Goal: Task Accomplishment & Management: Use online tool/utility

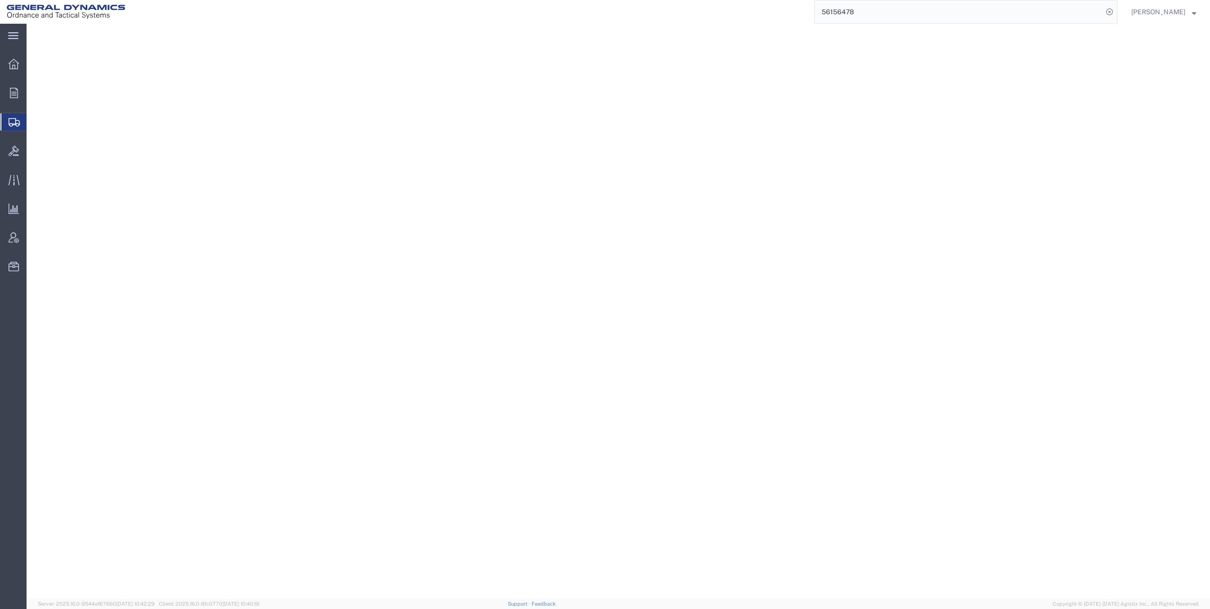
select select "CRAT"
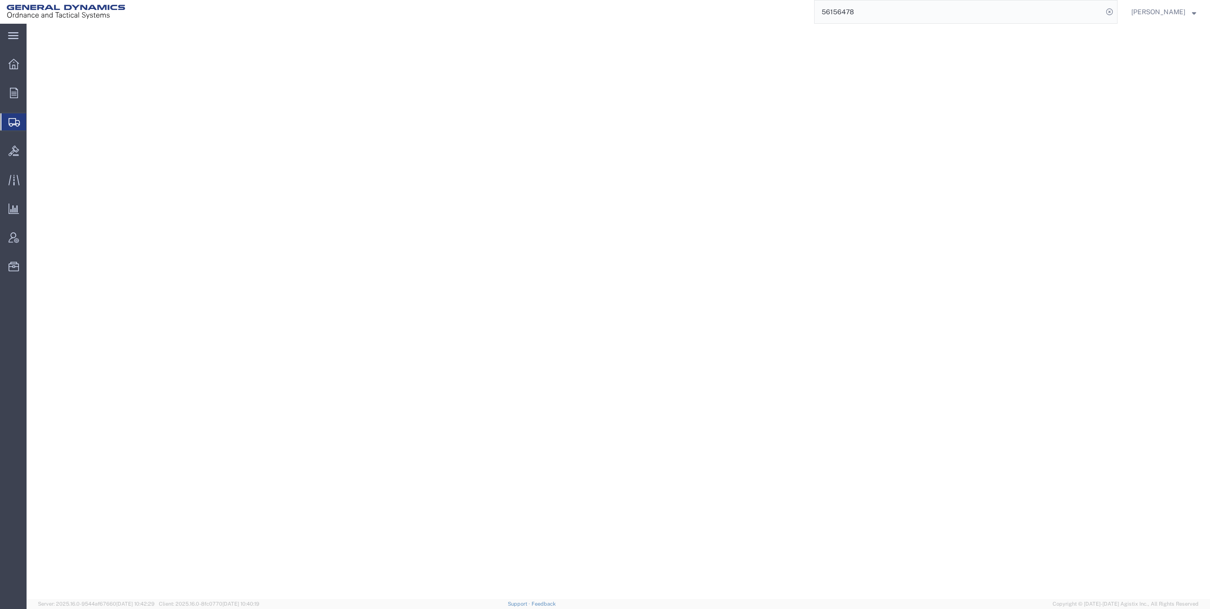
select select "CRAT"
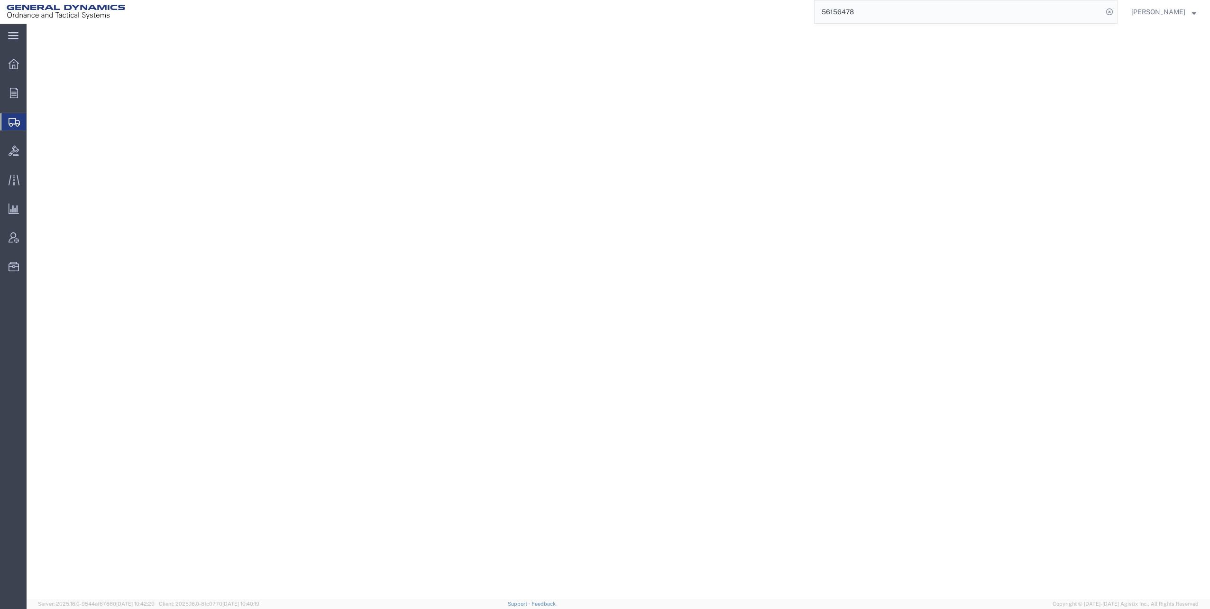
select select "CRAT"
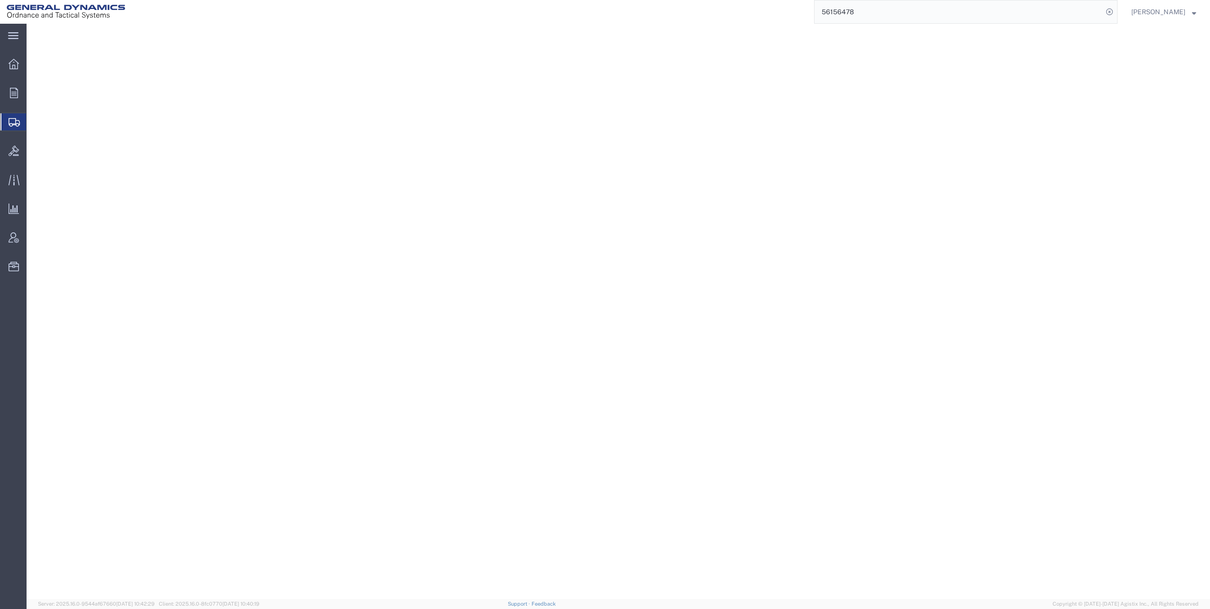
select select "CRAT"
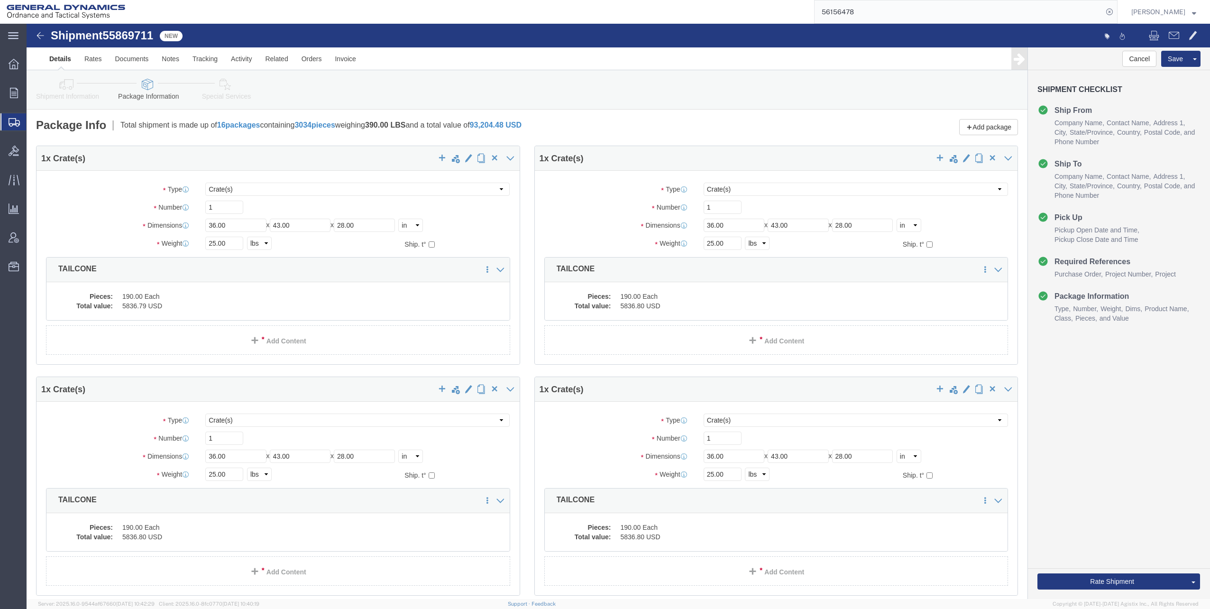
click at [0, 0] on span "Estimator" at bounding box center [0, 0] width 0 height 0
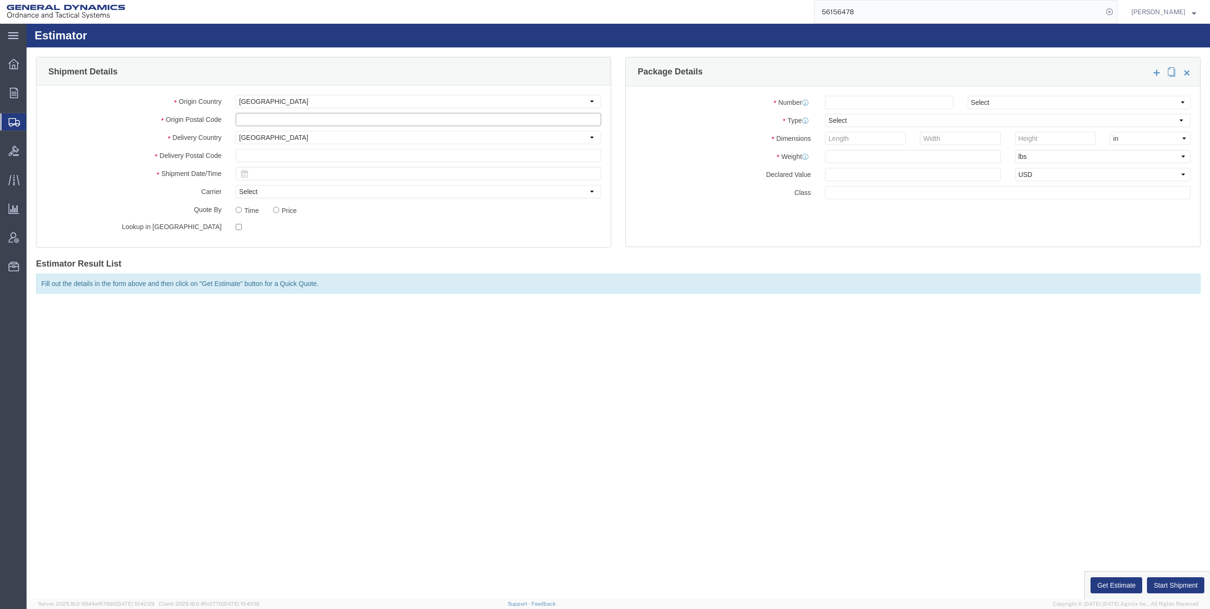
click at [316, 117] on input "text" at bounding box center [419, 119] width 366 height 13
click at [264, 124] on input "text" at bounding box center [419, 119] width 366 height 13
type input "62959"
click at [277, 153] on input "text" at bounding box center [419, 155] width 366 height 13
type input "17356"
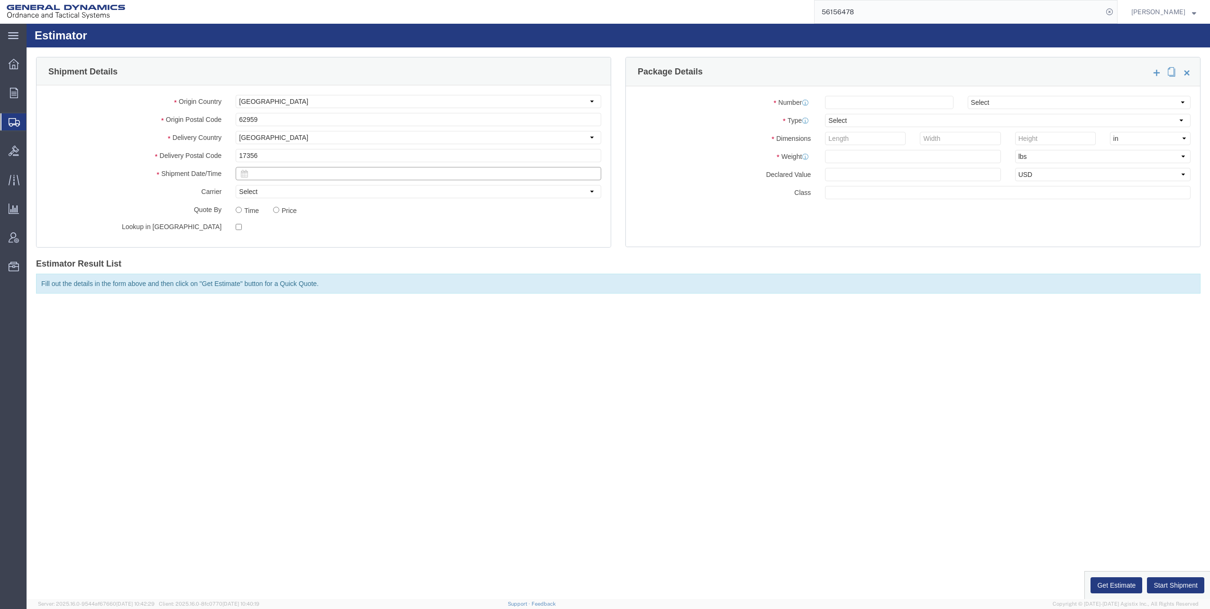
click at [269, 177] on input "text" at bounding box center [419, 173] width 366 height 13
type input "[DATE]"
click at [443, 230] on div at bounding box center [419, 226] width 366 height 13
click at [921, 102] on input "number" at bounding box center [889, 102] width 128 height 13
type input "1"
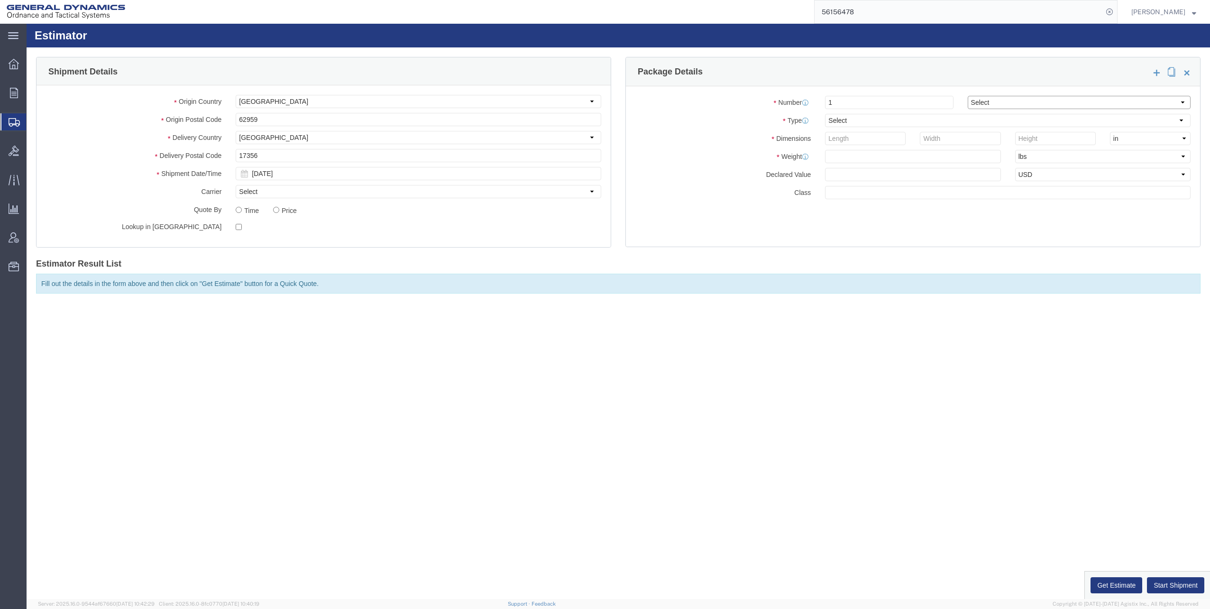
click at [995, 103] on select "Select Air Less than Truckload Multi-Leg Ocean Freight Rail Small Parcel Truckl…" at bounding box center [1079, 102] width 223 height 13
select select "TL"
click at [968, 96] on select "Select Air Less than Truckload Multi-Leg Ocean Freight Rail Small Parcel Truckl…" at bounding box center [1079, 102] width 223 height 13
click at [902, 117] on select "Select Bale(s) Basket(s) Bolt(s) Bottle(s) Buckets Bulk Bundle(s) Can(s) Cardbo…" at bounding box center [1008, 120] width 366 height 13
select select "PSNS"
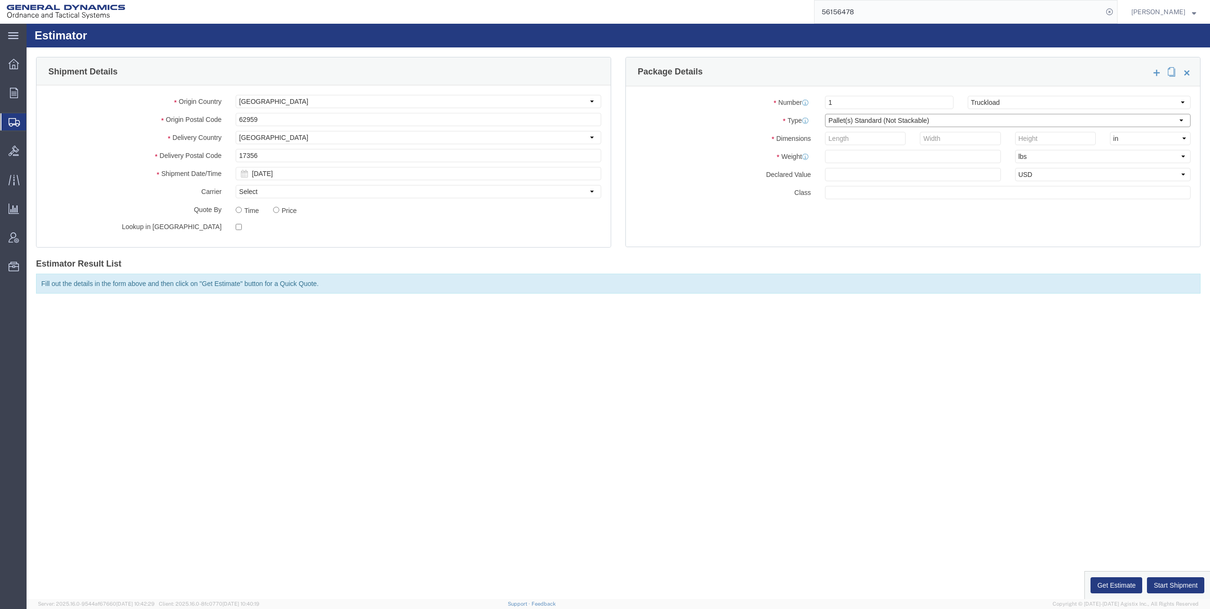
click at [825, 114] on select "Select Bale(s) Basket(s) Bolt(s) Bottle(s) Buckets Bulk Bundle(s) Can(s) Cardbo…" at bounding box center [1008, 120] width 366 height 13
click at [871, 140] on input "number" at bounding box center [865, 138] width 81 height 13
type input "48"
click at [867, 158] on input "text" at bounding box center [912, 156] width 175 height 13
click at [945, 139] on input "4035" at bounding box center [960, 138] width 81 height 13
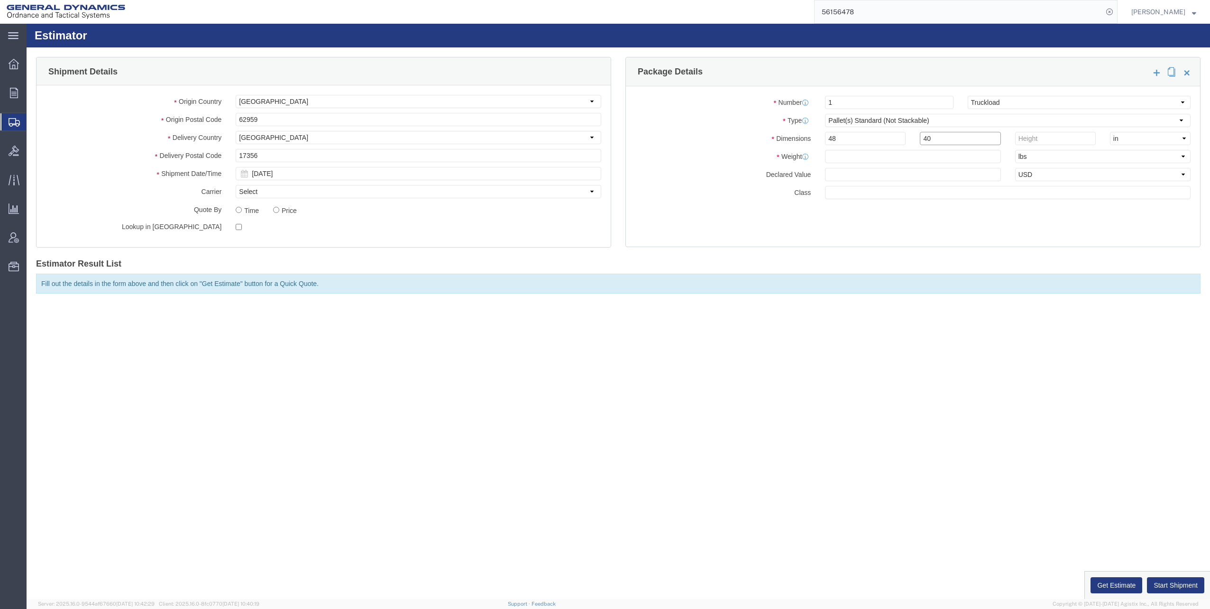
type input "40"
type input "35"
click at [857, 162] on input "text" at bounding box center [912, 156] width 175 height 13
type input "250"
click at [1116, 587] on button "Get Estimate" at bounding box center [1117, 585] width 52 height 16
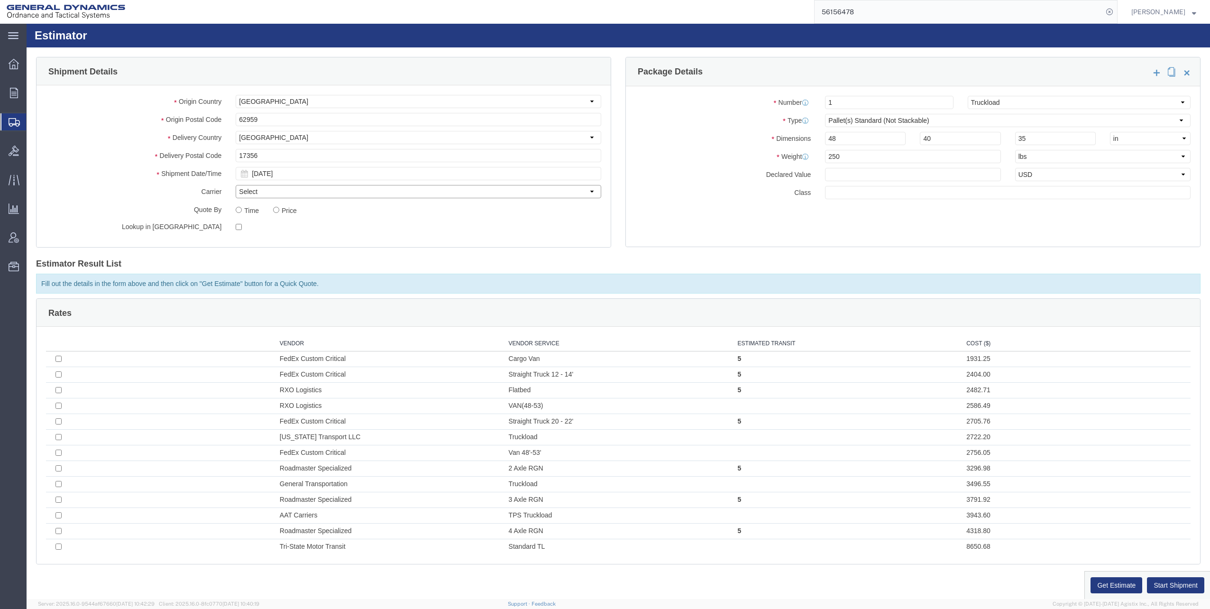
click at [590, 194] on select "Select" at bounding box center [419, 191] width 366 height 13
click at [589, 194] on select "Select" at bounding box center [419, 191] width 366 height 13
click at [1184, 101] on select "Select Air Less than Truckload Multi-Leg Ocean Freight Rail Small Parcel Truckl…" at bounding box center [1079, 102] width 223 height 13
select select "LTL"
click at [968, 96] on select "Select Air Less than Truckload Multi-Leg Ocean Freight Rail Small Parcel Truckl…" at bounding box center [1079, 102] width 223 height 13
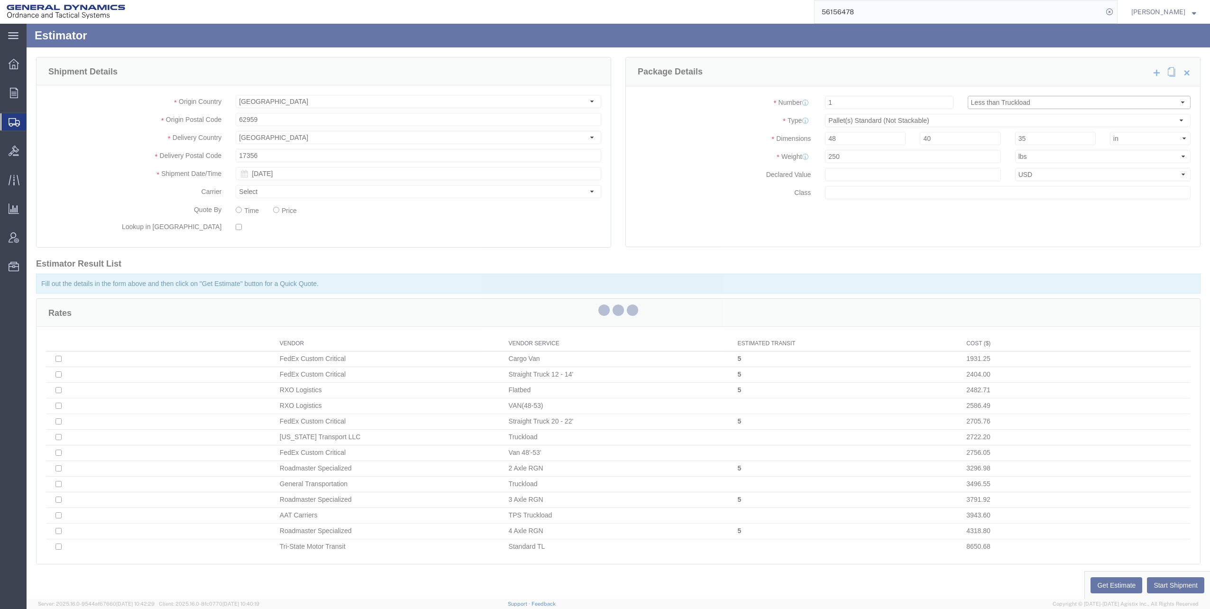
select select "PSNS"
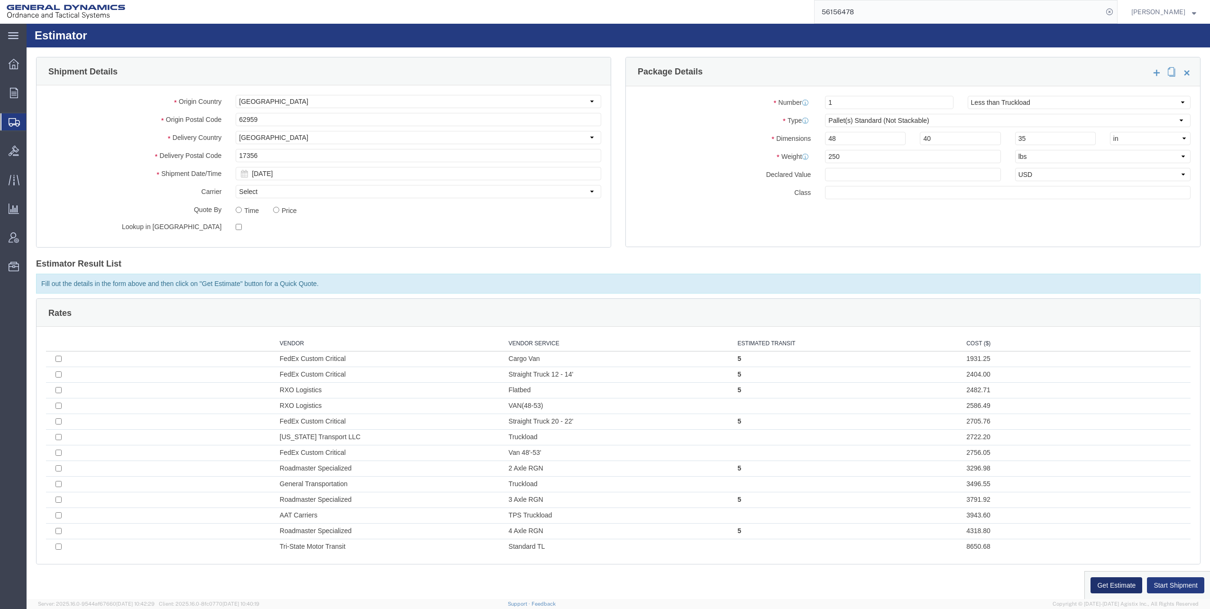
click at [1113, 583] on button "Get Estimate" at bounding box center [1117, 585] width 52 height 16
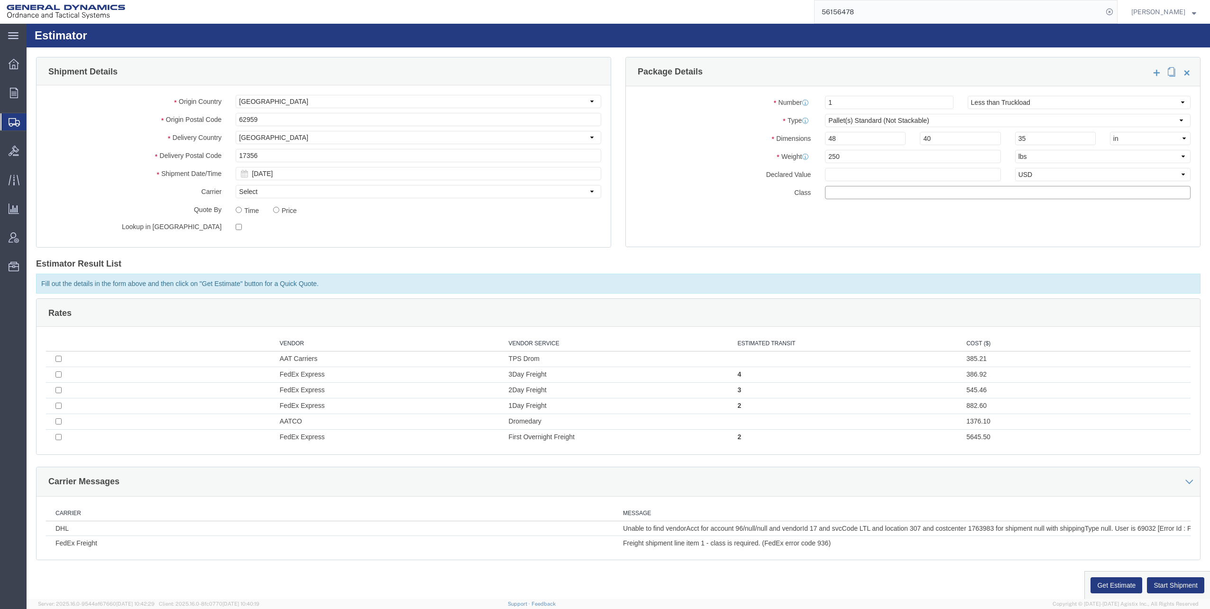
click at [870, 191] on input "text" at bounding box center [1008, 192] width 366 height 13
type input "70"
click at [1116, 585] on button "Get Estimate" at bounding box center [1117, 585] width 52 height 16
